Goal: Task Accomplishment & Management: Manage account settings

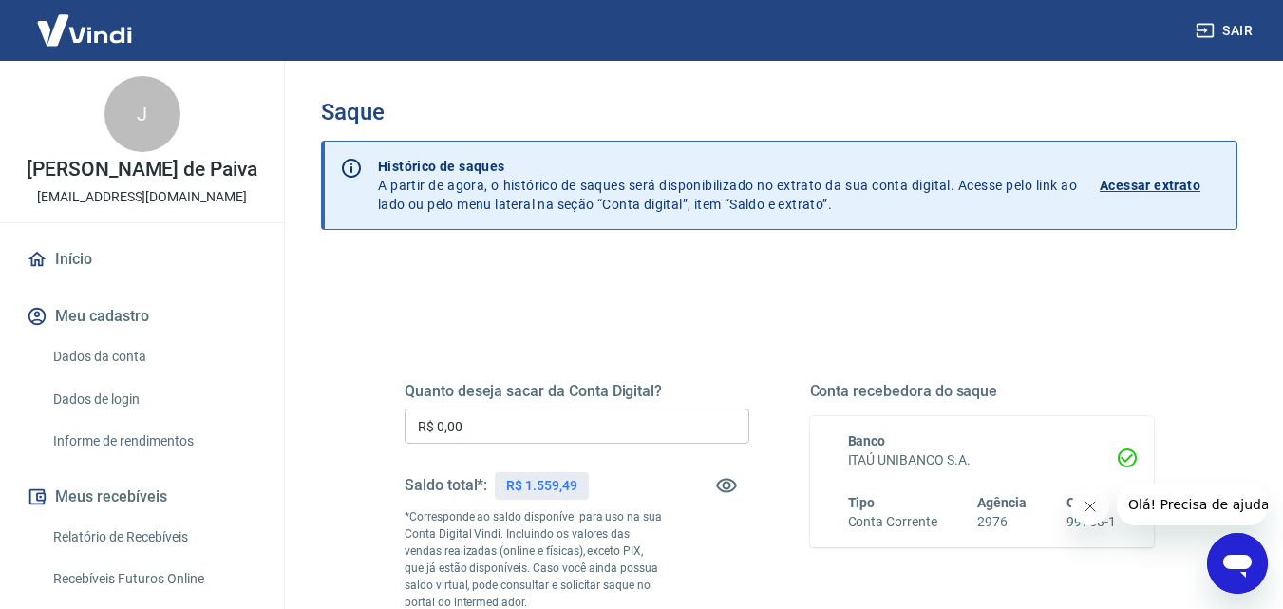
click at [604, 410] on input "R$ 0,00" at bounding box center [577, 425] width 345 height 35
drag, startPoint x: 509, startPoint y: 430, endPoint x: 438, endPoint y: 426, distance: 71.4
click at [464, 426] on input "R$ 1.150,00" at bounding box center [577, 425] width 345 height 35
drag, startPoint x: 438, startPoint y: 426, endPoint x: 407, endPoint y: 426, distance: 30.4
click at [407, 426] on input "R$ 1.150,00" at bounding box center [577, 425] width 345 height 35
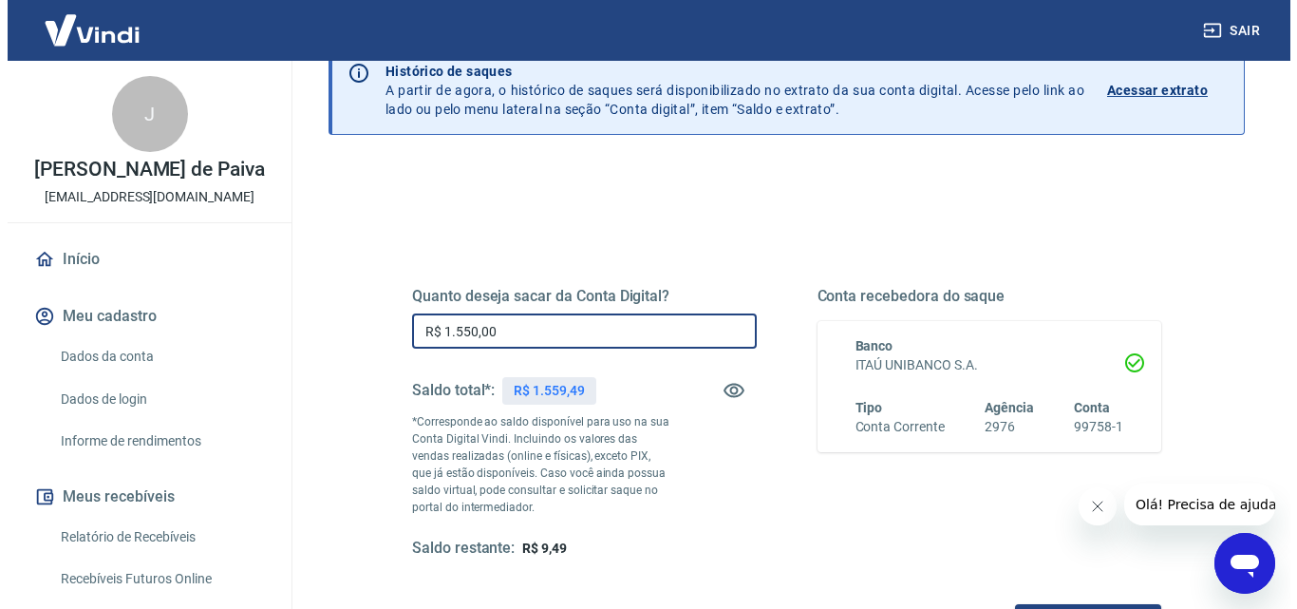
scroll to position [190, 0]
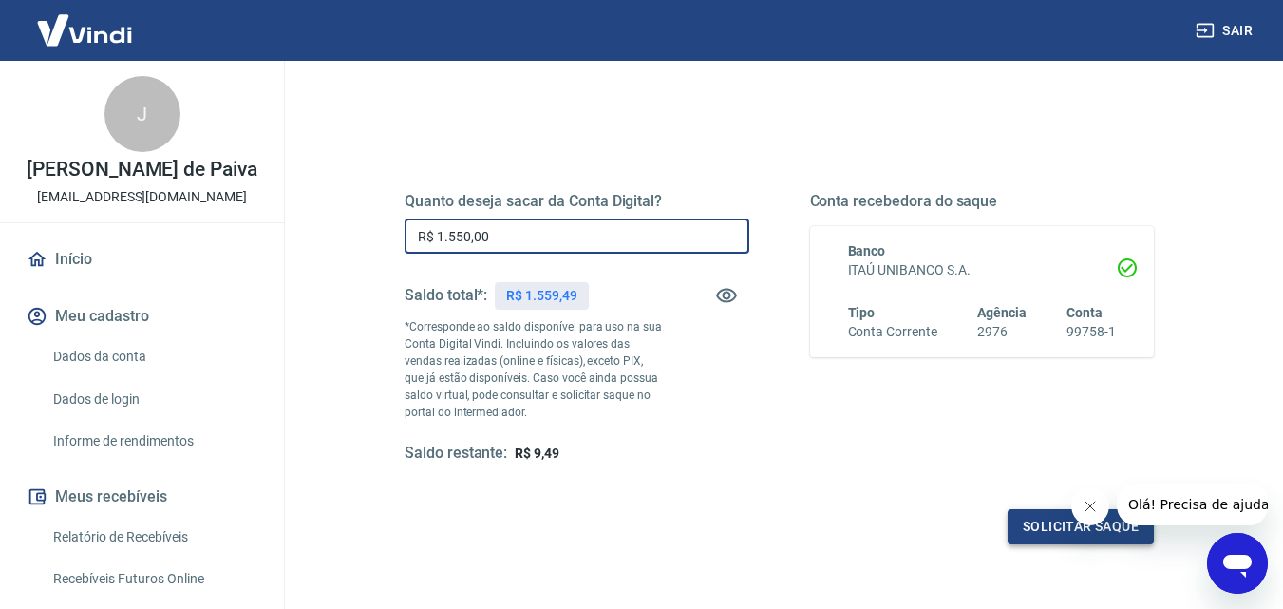
type input "R$ 1.550,00"
click at [1056, 525] on button "Solicitar saque" at bounding box center [1081, 526] width 146 height 35
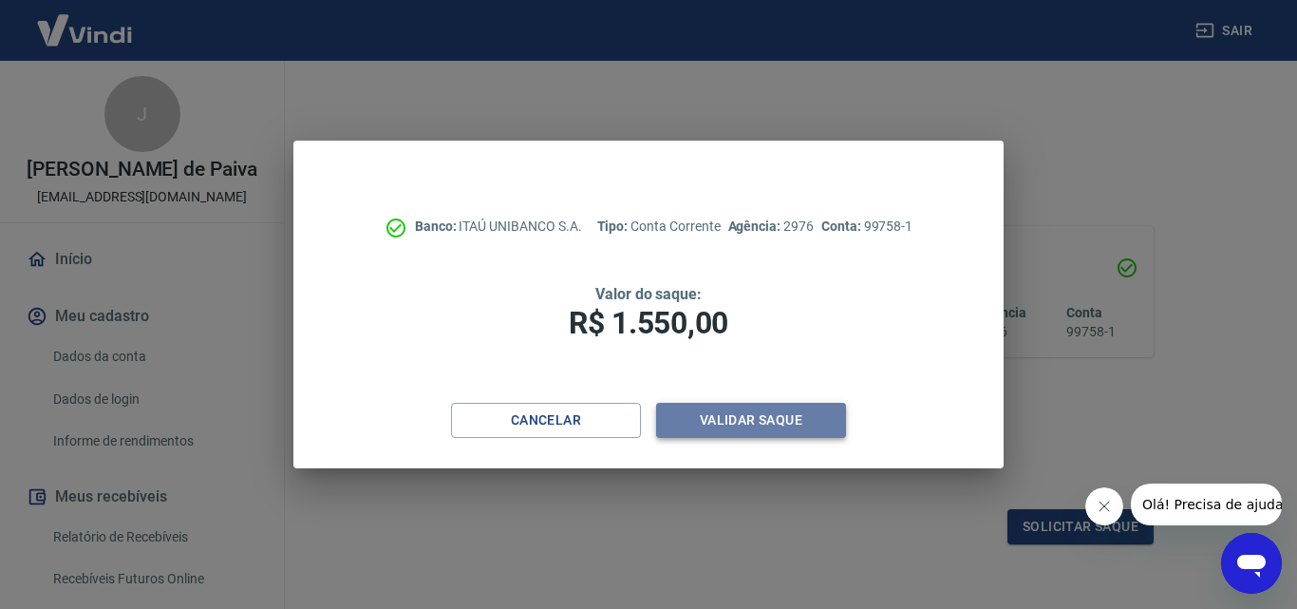
click at [740, 423] on button "Validar saque" at bounding box center [751, 420] width 190 height 35
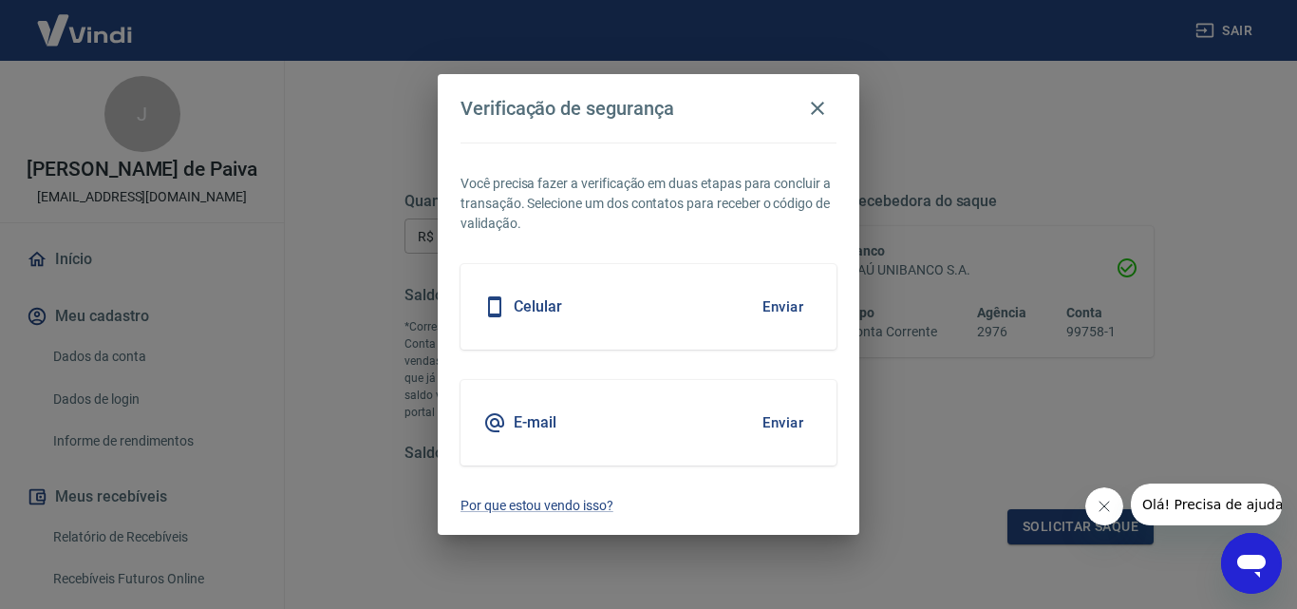
click at [623, 294] on div "Celular Enviar" at bounding box center [649, 306] width 376 height 85
click at [798, 308] on button "Enviar" at bounding box center [783, 307] width 62 height 40
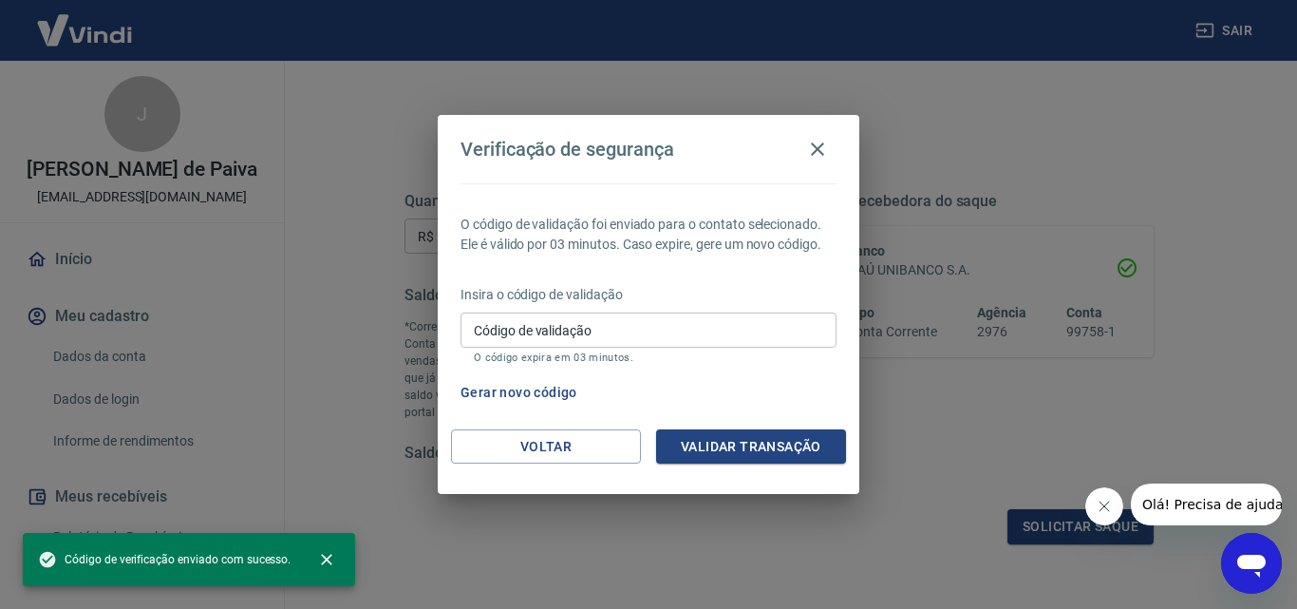
click at [591, 341] on input "Código de validação" at bounding box center [649, 329] width 376 height 35
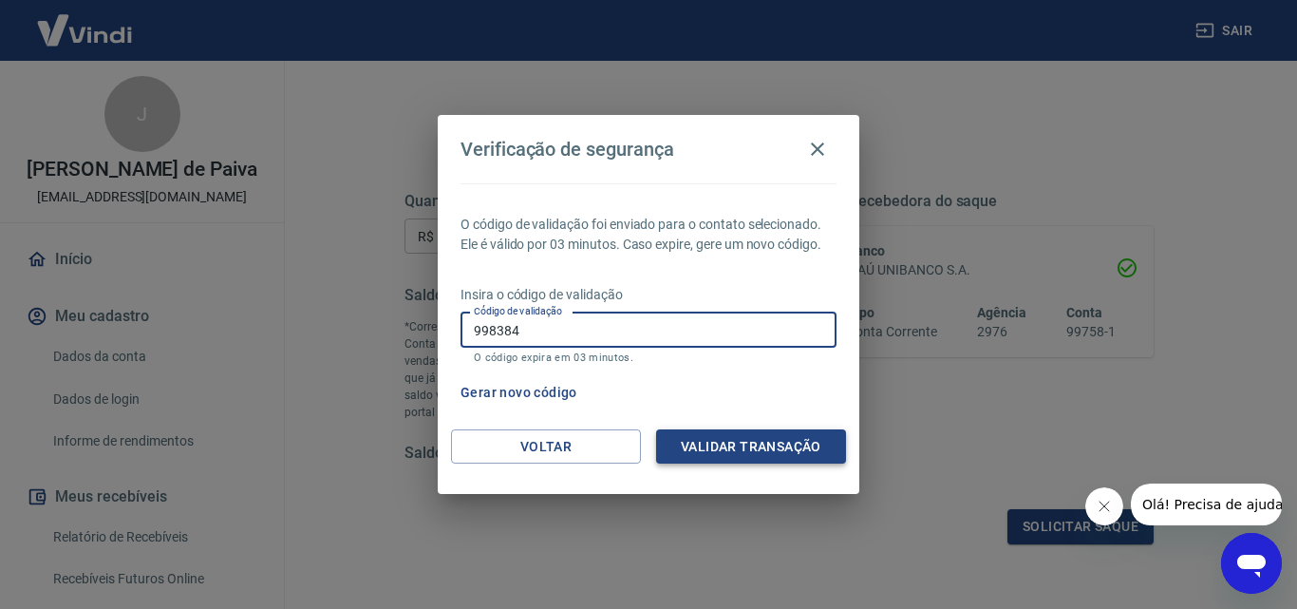
type input "998384"
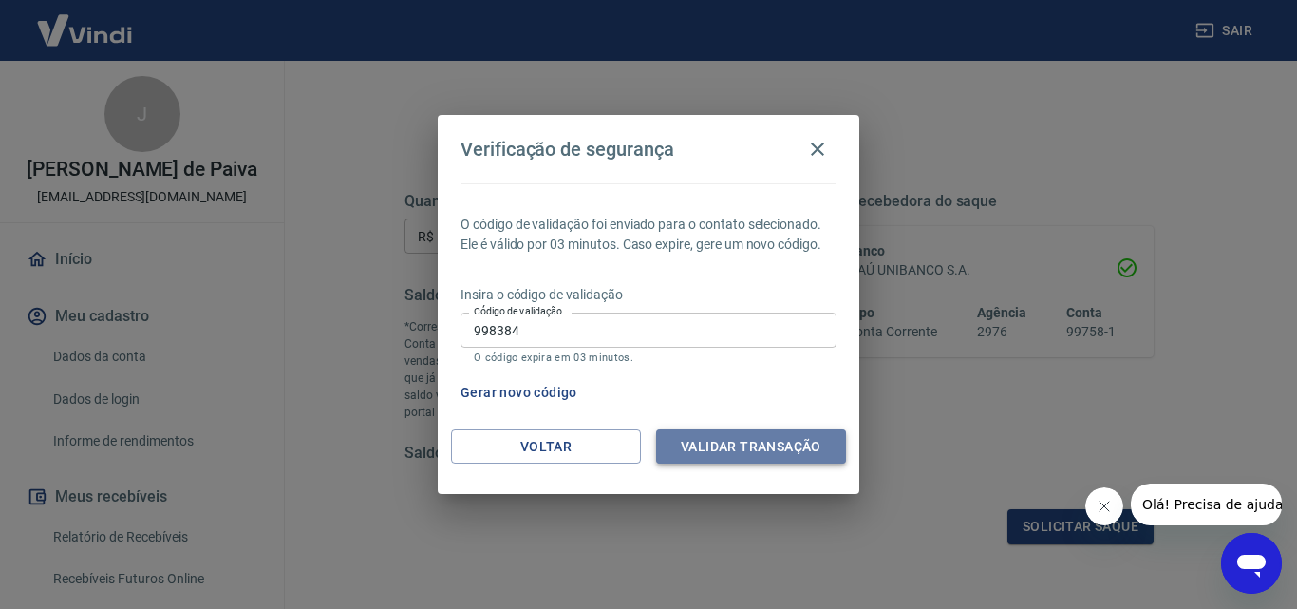
click at [751, 448] on button "Validar transação" at bounding box center [751, 446] width 190 height 35
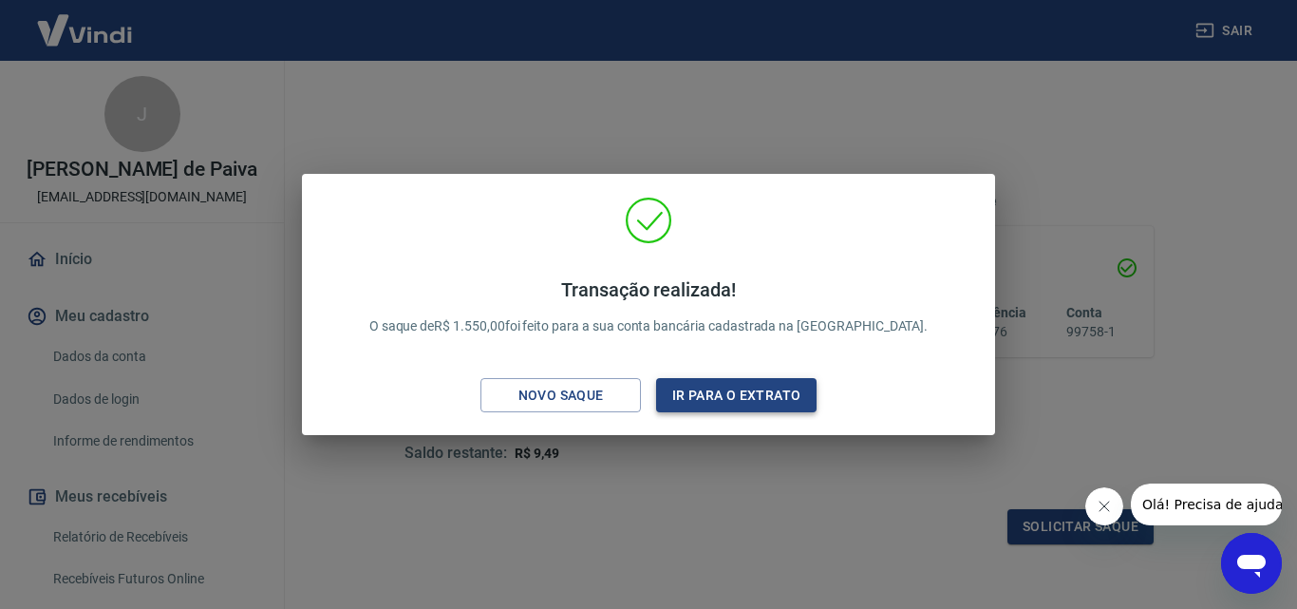
click at [794, 388] on button "Ir para o extrato" at bounding box center [736, 395] width 161 height 35
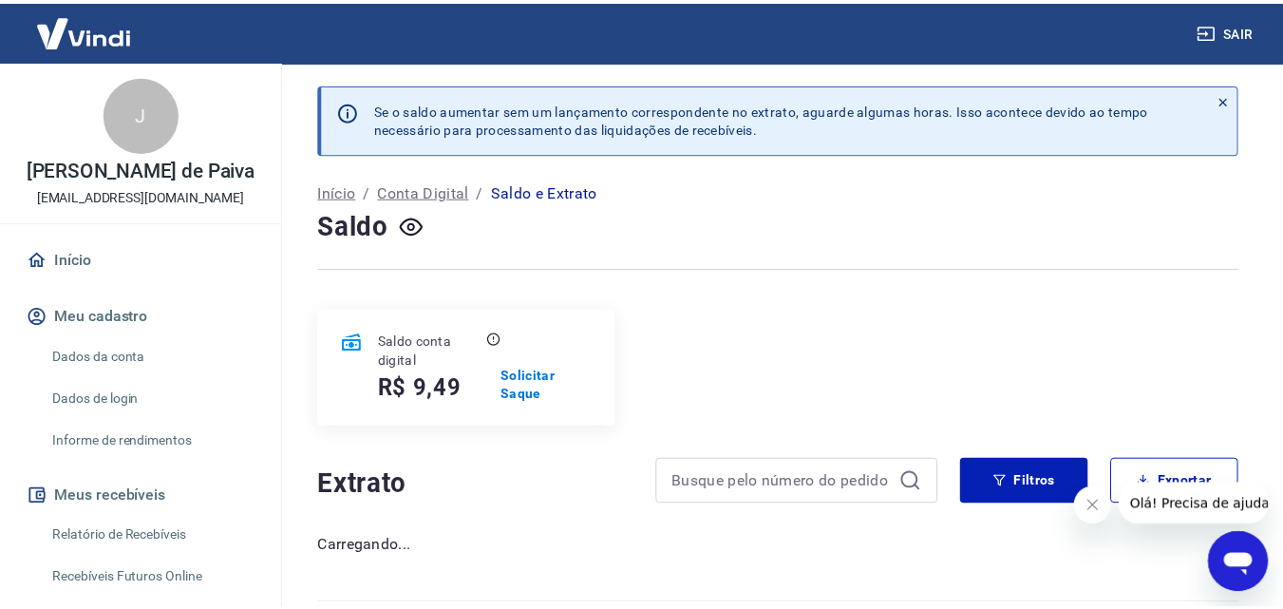
scroll to position [53, 0]
